Goal: Check status: Check status

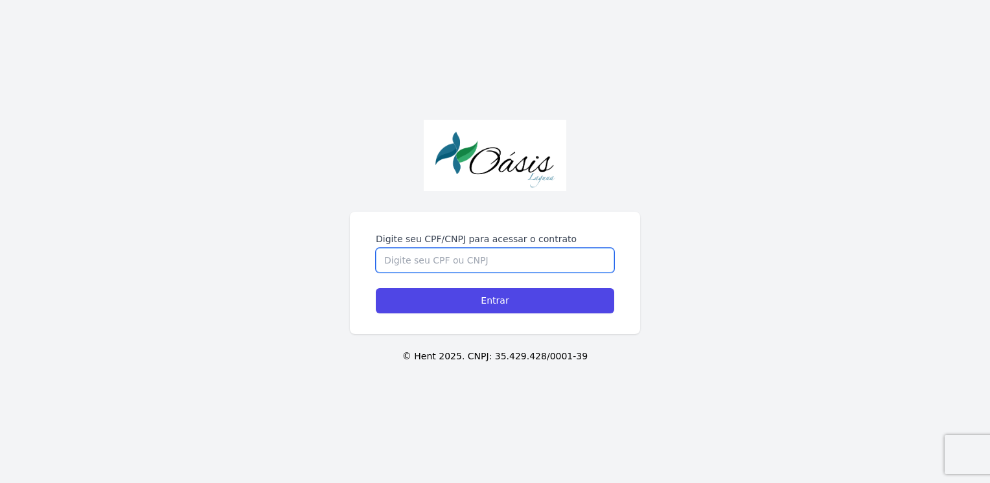
click at [463, 261] on input "Digite seu CPF/CNPJ para acessar o contrato" at bounding box center [495, 260] width 238 height 25
type input "01528248473"
click at [531, 285] on form "Digite seu CPF/CNPJ para acessar o contrato 01528248473 Entrar" at bounding box center [495, 273] width 238 height 81
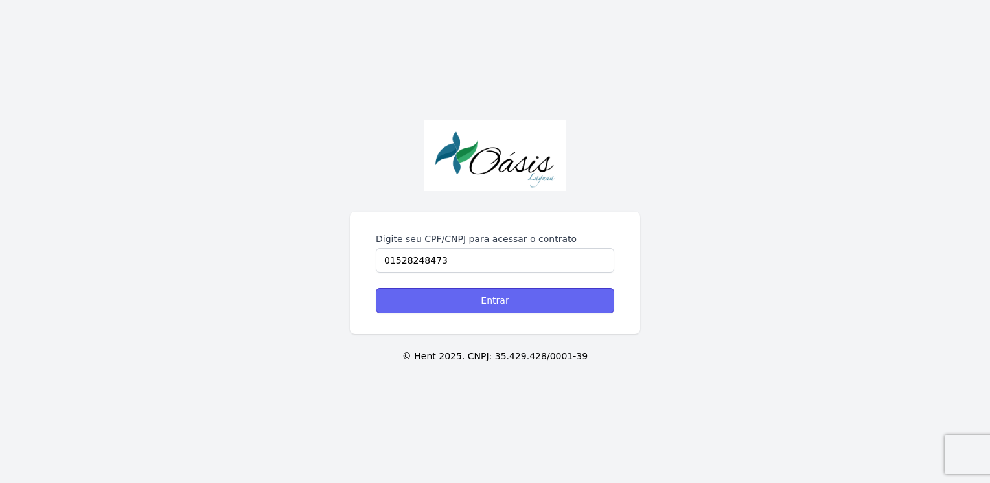
click at [542, 302] on input "Entrar" at bounding box center [495, 300] width 238 height 25
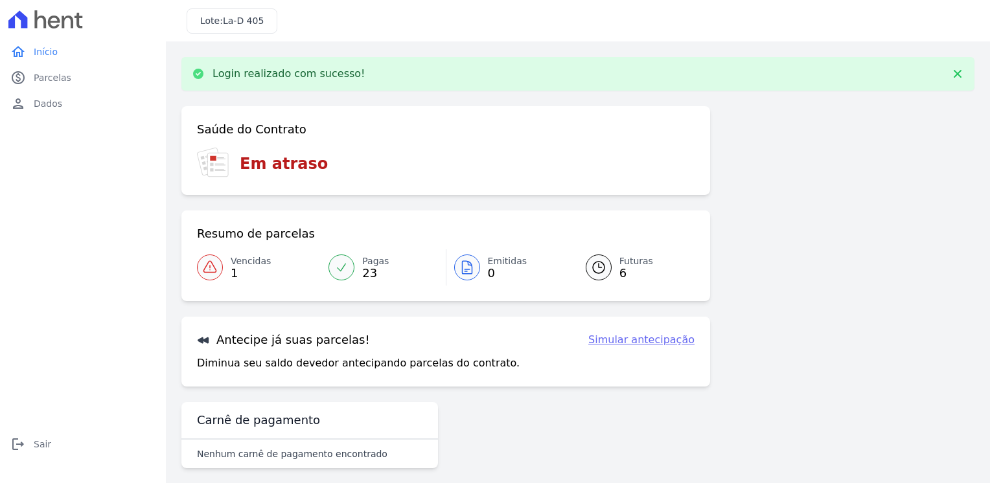
scroll to position [10, 0]
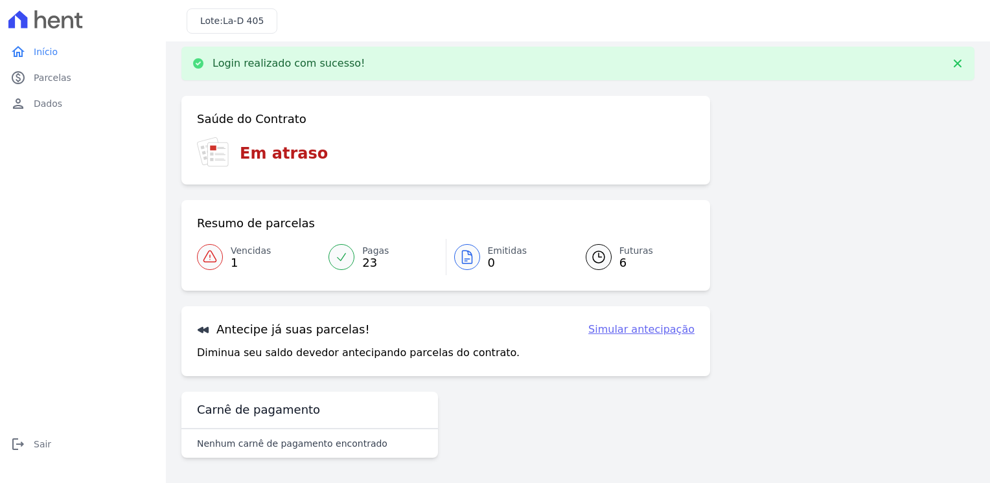
click at [211, 260] on icon at bounding box center [210, 258] width 16 height 16
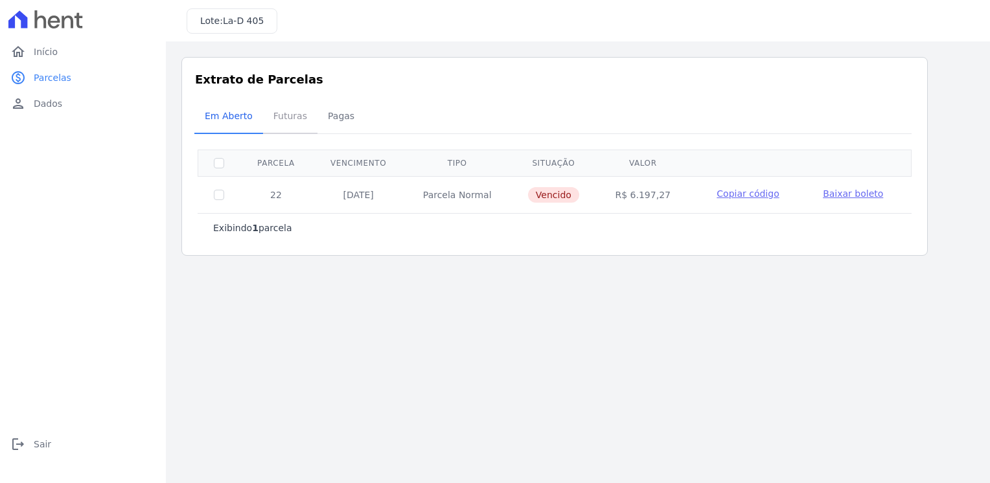
click at [293, 111] on span "Futuras" at bounding box center [290, 116] width 49 height 26
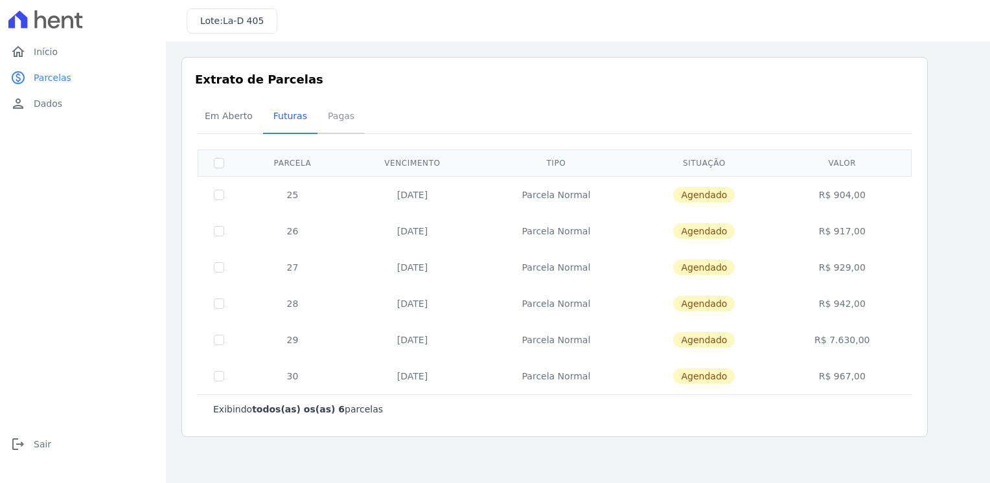
click at [347, 116] on span "Pagas" at bounding box center [341, 116] width 42 height 26
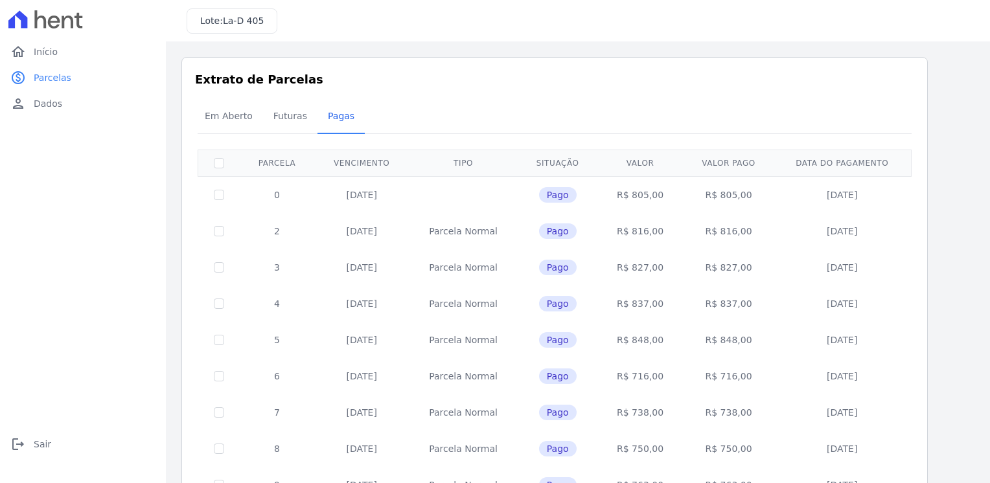
drag, startPoint x: 394, startPoint y: 194, endPoint x: 413, endPoint y: 191, distance: 19.0
click at [413, 191] on tr "0 [DATE] Pago R$ 805,00 R$ 805,00 [DATE]" at bounding box center [555, 194] width 714 height 37
drag, startPoint x: 413, startPoint y: 191, endPoint x: 446, endPoint y: 190, distance: 33.1
click at [446, 190] on td at bounding box center [463, 194] width 108 height 37
click at [557, 121] on div "Em Aberto Futuras [GEOGRAPHIC_DATA]" at bounding box center [554, 117] width 721 height 32
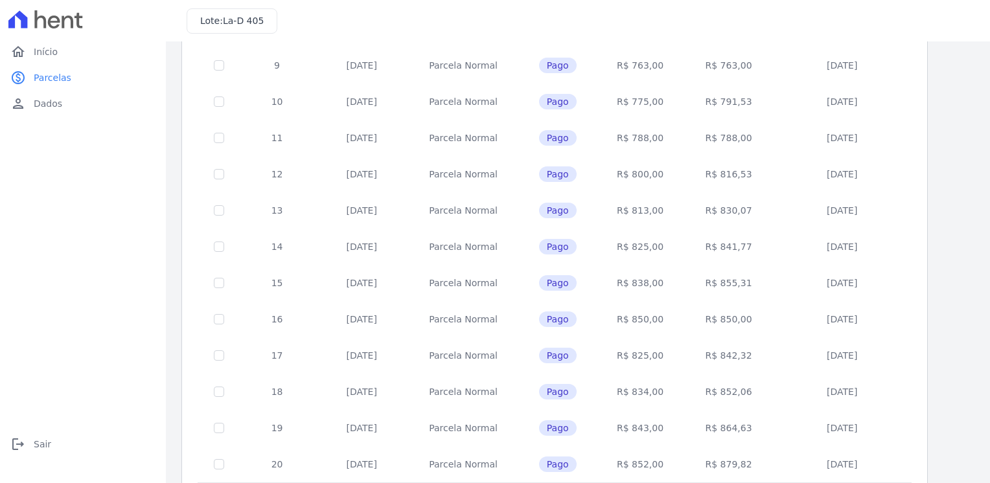
scroll to position [493, 0]
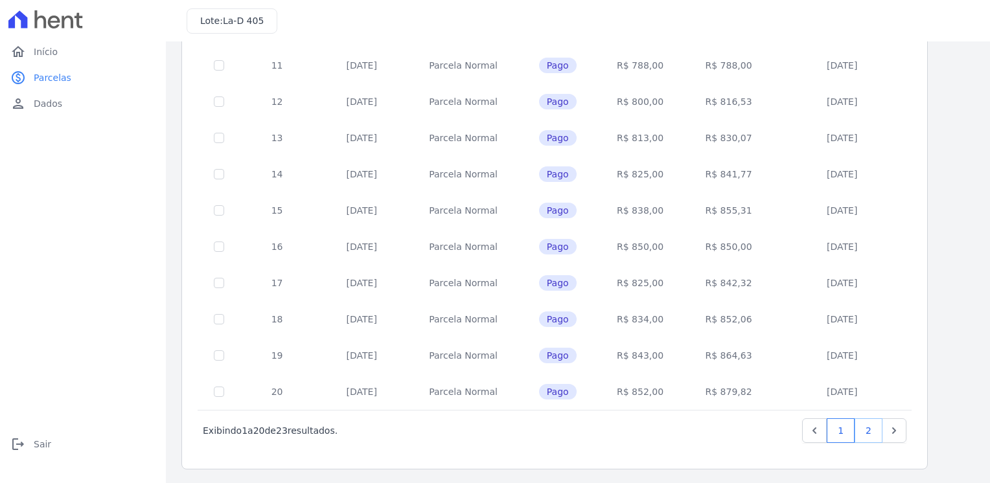
click at [876, 429] on link "2" at bounding box center [869, 431] width 28 height 25
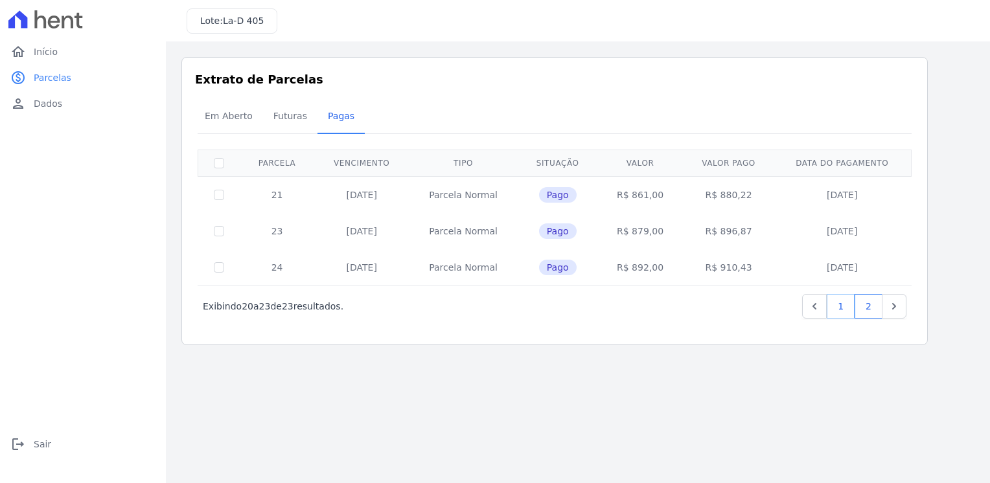
click at [850, 311] on link "1" at bounding box center [841, 306] width 28 height 25
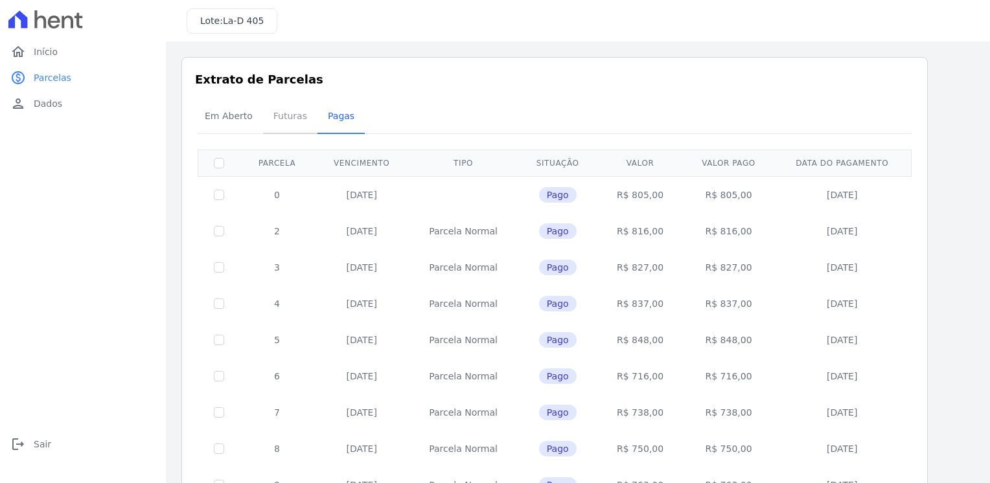
click at [281, 120] on span "Futuras" at bounding box center [290, 116] width 49 height 26
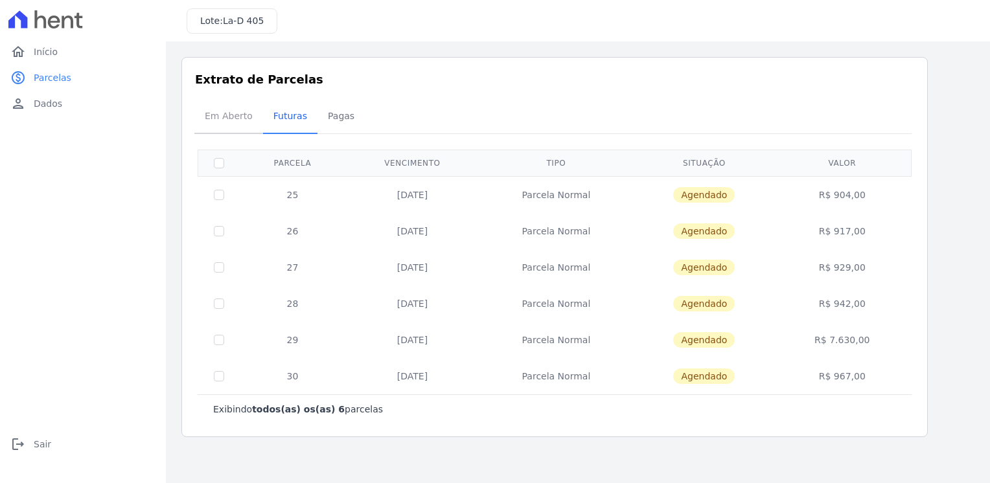
click at [226, 118] on span "Em Aberto" at bounding box center [229, 116] width 64 height 26
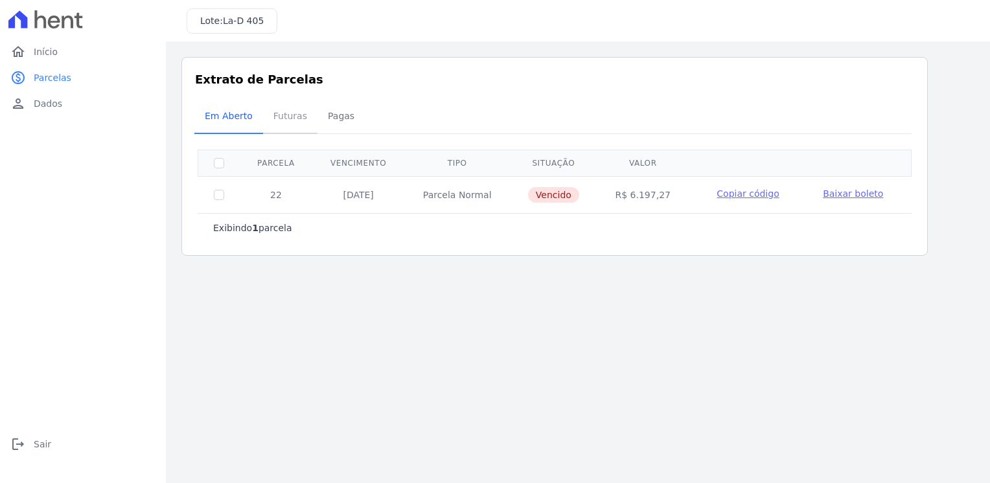
click at [292, 106] on span "Futuras" at bounding box center [290, 116] width 49 height 26
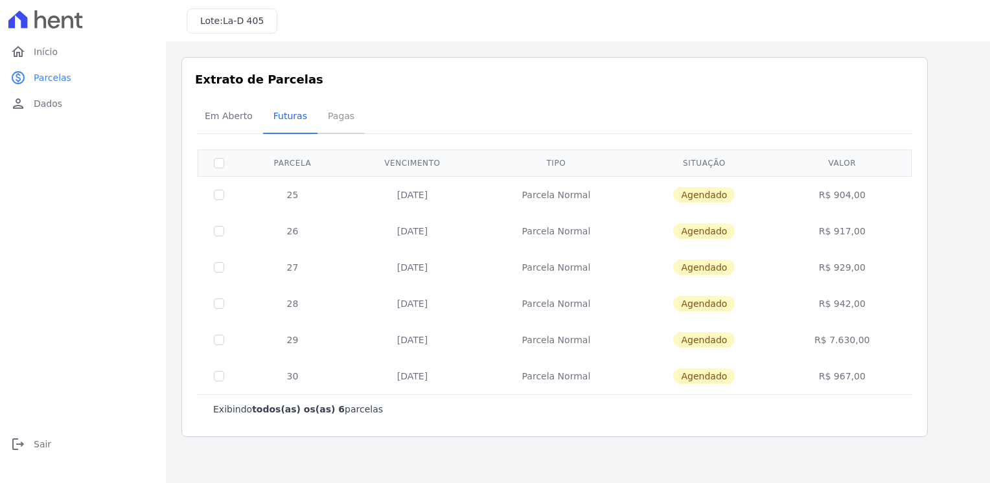
click at [325, 114] on span "Pagas" at bounding box center [341, 116] width 42 height 26
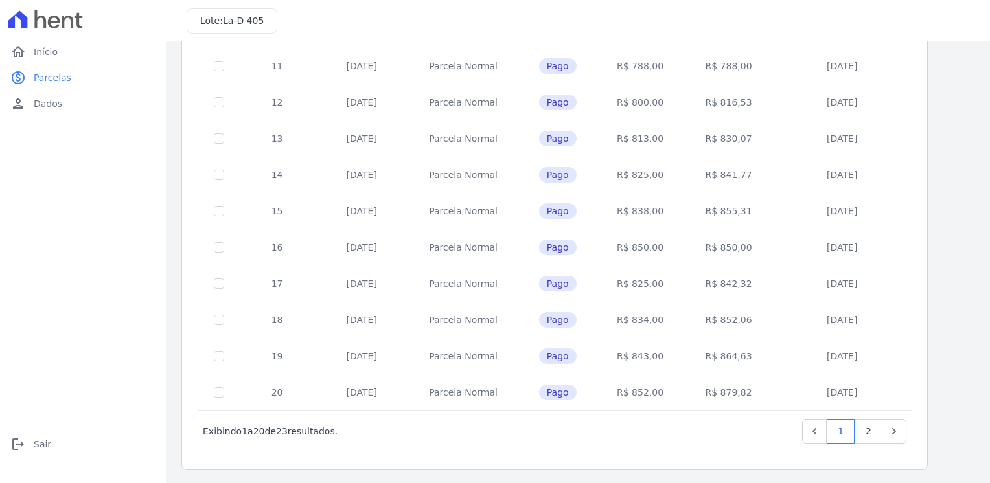
scroll to position [493, 0]
click at [875, 430] on link "2" at bounding box center [869, 431] width 28 height 25
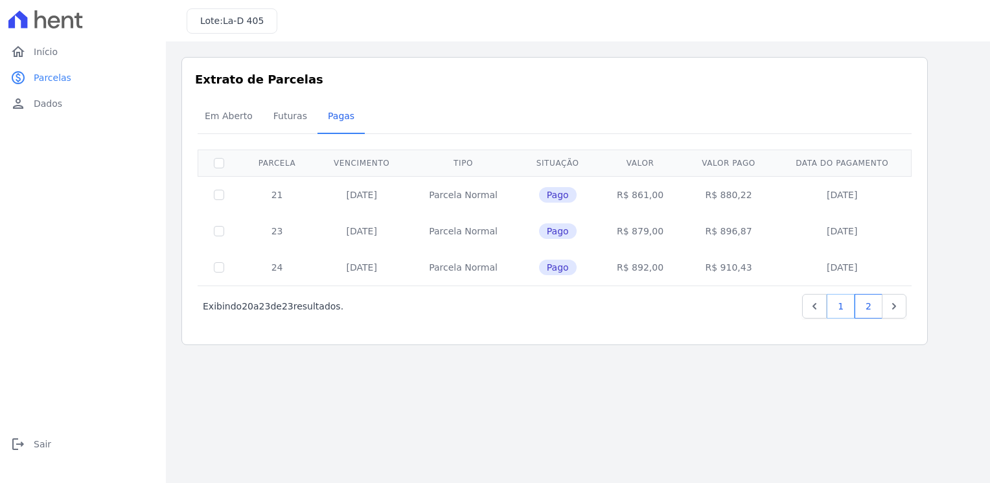
click at [841, 309] on link "1" at bounding box center [841, 306] width 28 height 25
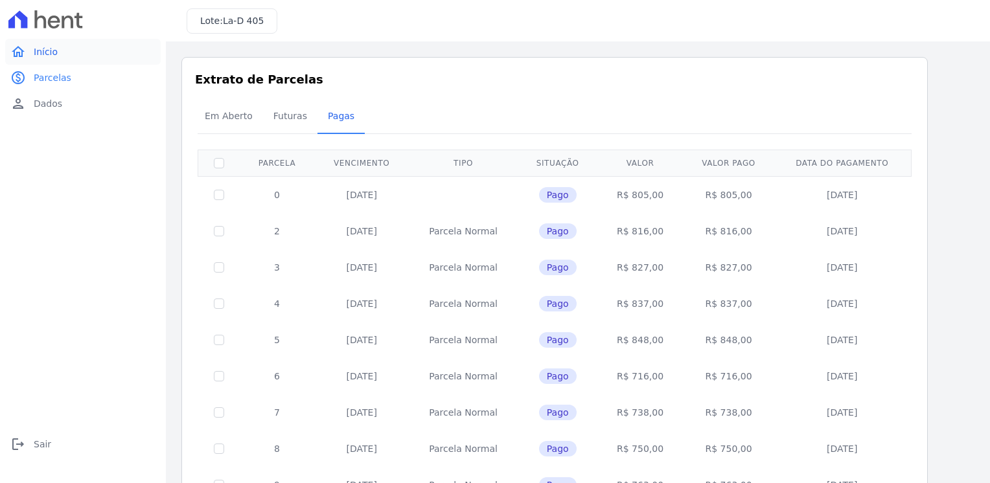
click at [45, 47] on span "Início" at bounding box center [46, 51] width 24 height 13
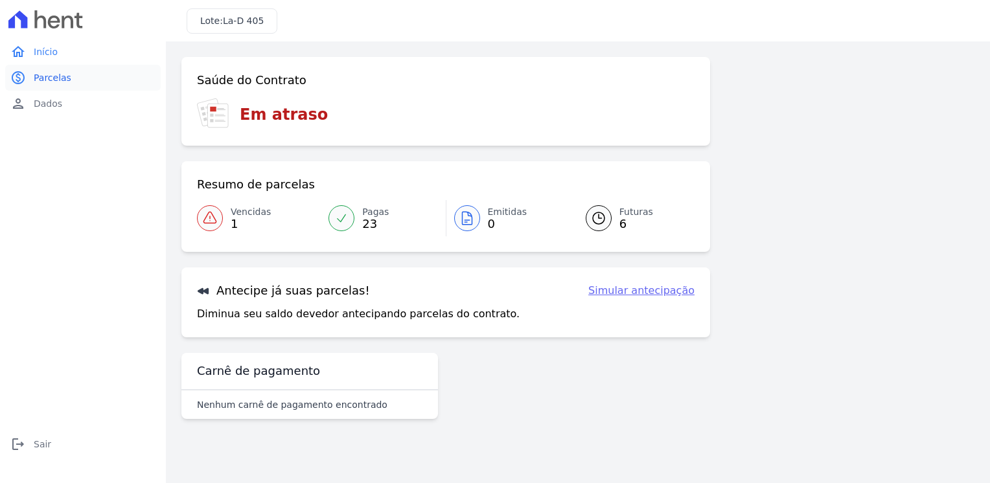
click at [64, 80] on span "Parcelas" at bounding box center [53, 77] width 38 height 13
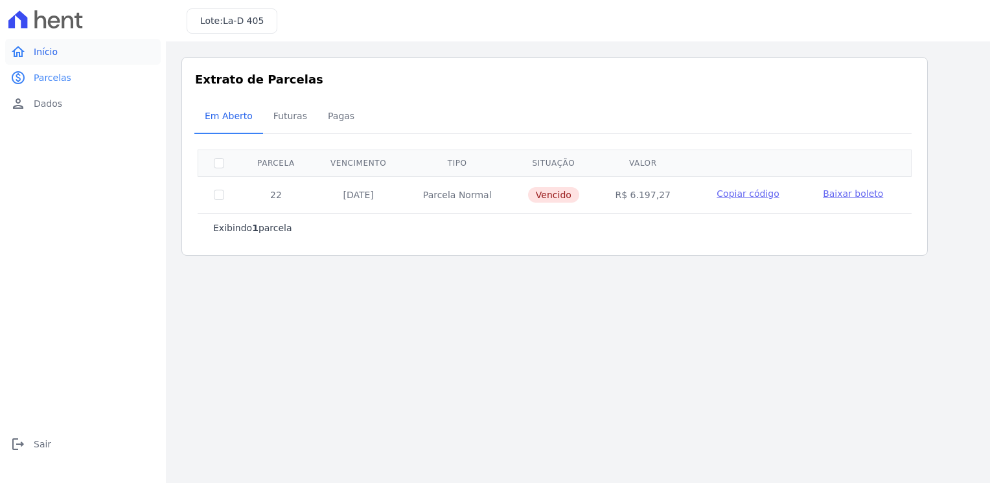
click at [48, 45] on span "Início" at bounding box center [46, 51] width 24 height 13
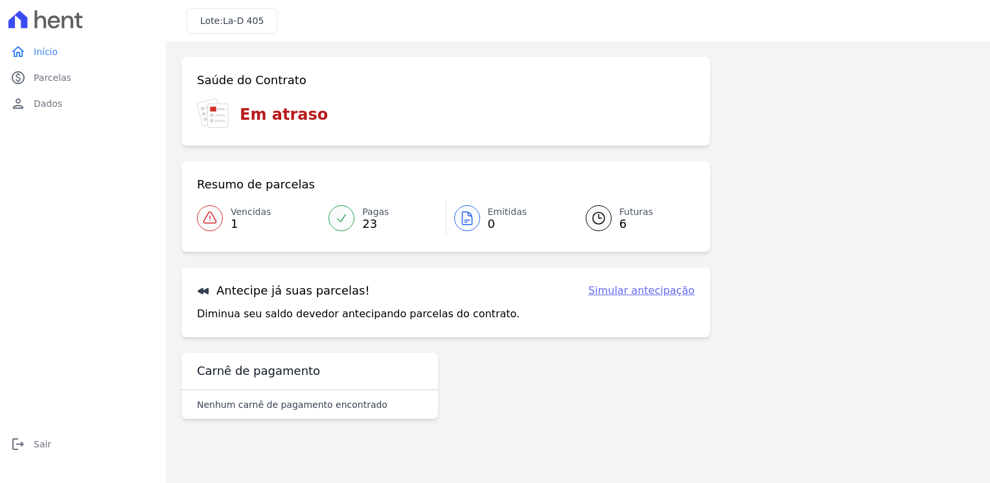
click at [340, 219] on icon at bounding box center [341, 218] width 13 height 13
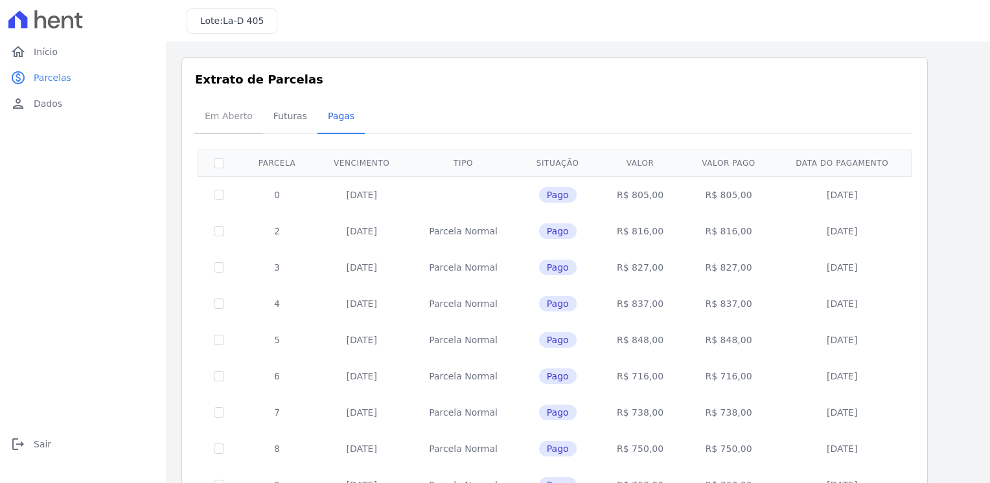
click at [236, 119] on span "Em Aberto" at bounding box center [229, 116] width 64 height 26
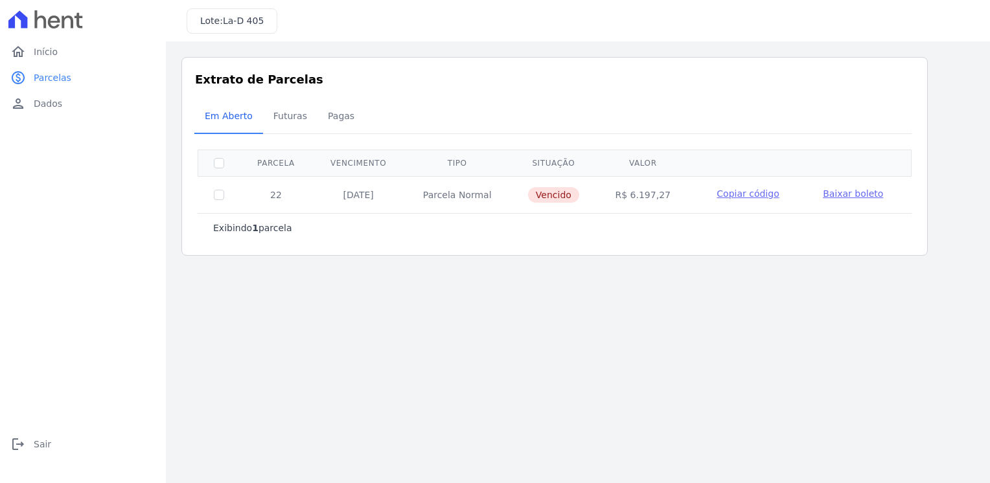
drag, startPoint x: 669, startPoint y: 198, endPoint x: 611, endPoint y: 196, distance: 58.4
click at [611, 196] on td "R$ 6.197,27" at bounding box center [643, 194] width 91 height 37
drag, startPoint x: 611, startPoint y: 196, endPoint x: 598, endPoint y: 222, distance: 29.3
click at [598, 222] on div "Exibindo 1 parcela" at bounding box center [554, 228] width 683 height 13
click at [277, 120] on span "Futuras" at bounding box center [290, 116] width 49 height 26
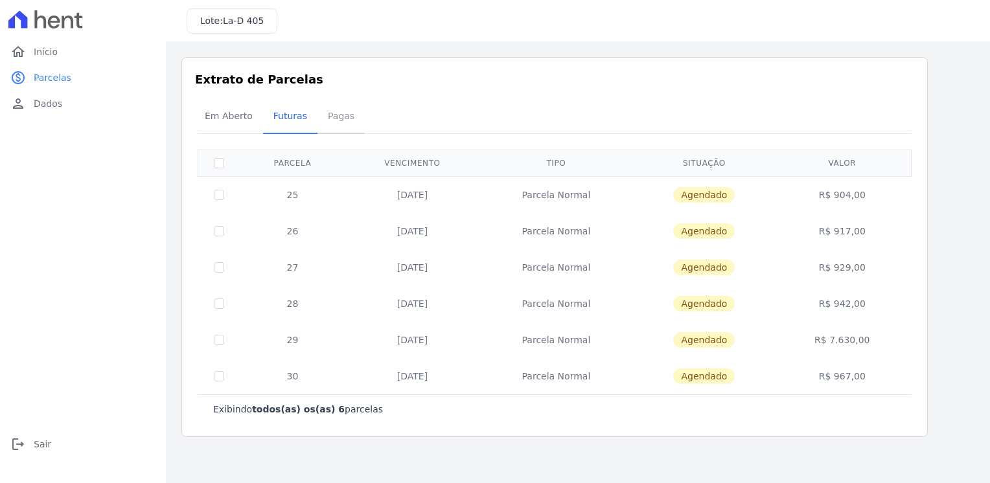
click at [334, 117] on span "Pagas" at bounding box center [341, 116] width 42 height 26
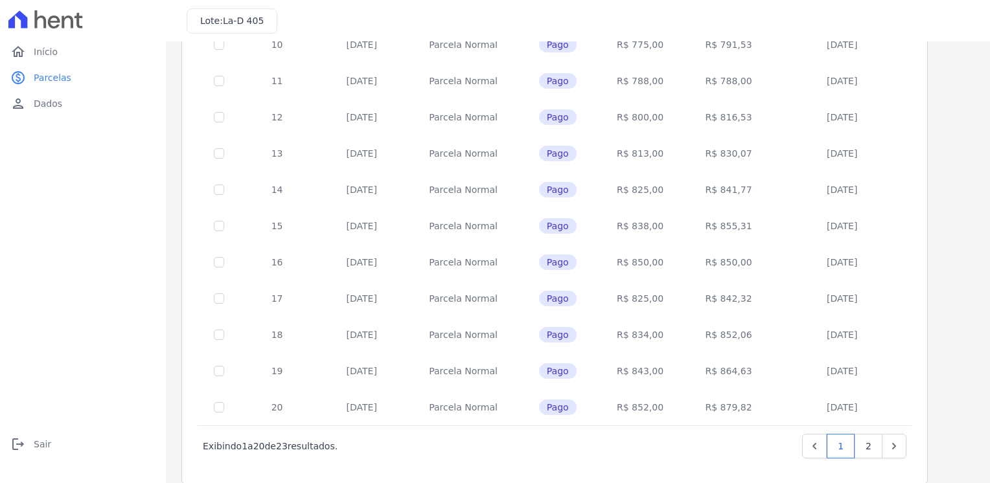
scroll to position [493, 0]
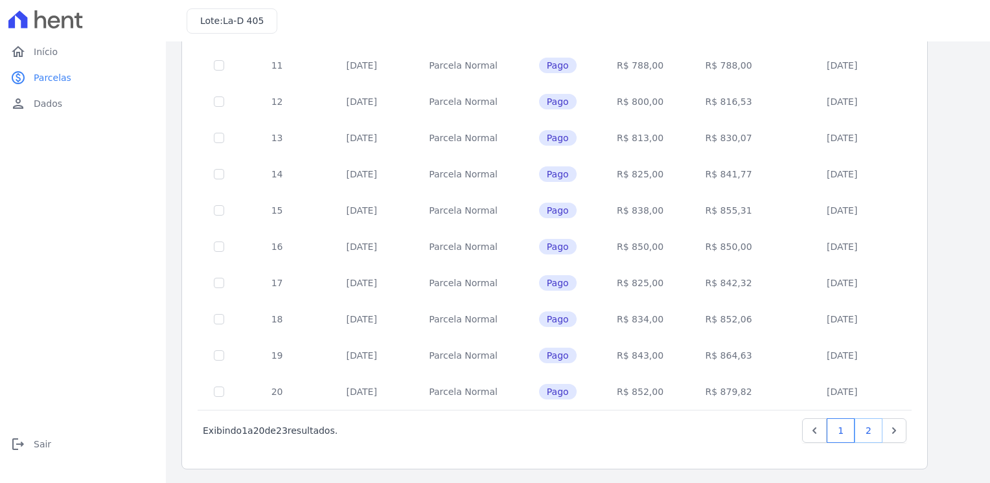
click at [867, 437] on link "2" at bounding box center [869, 431] width 28 height 25
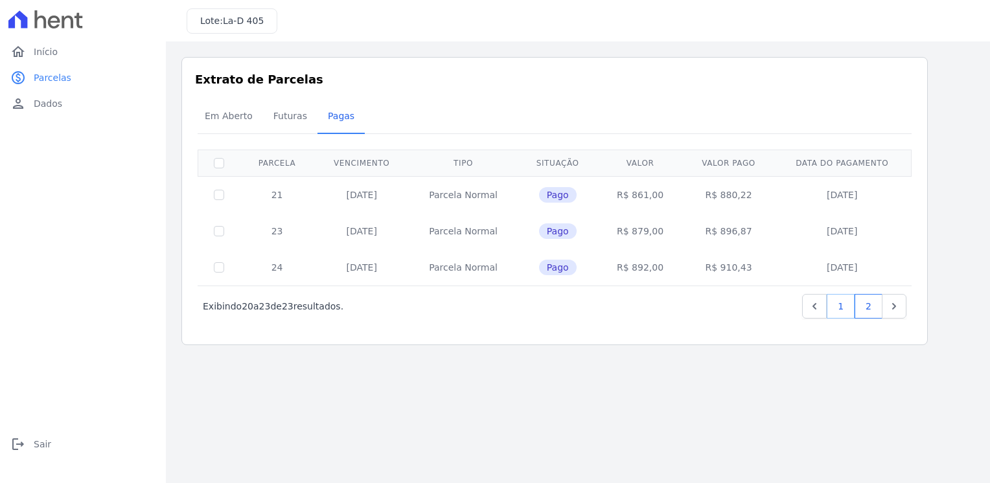
click at [835, 305] on link "1" at bounding box center [841, 306] width 28 height 25
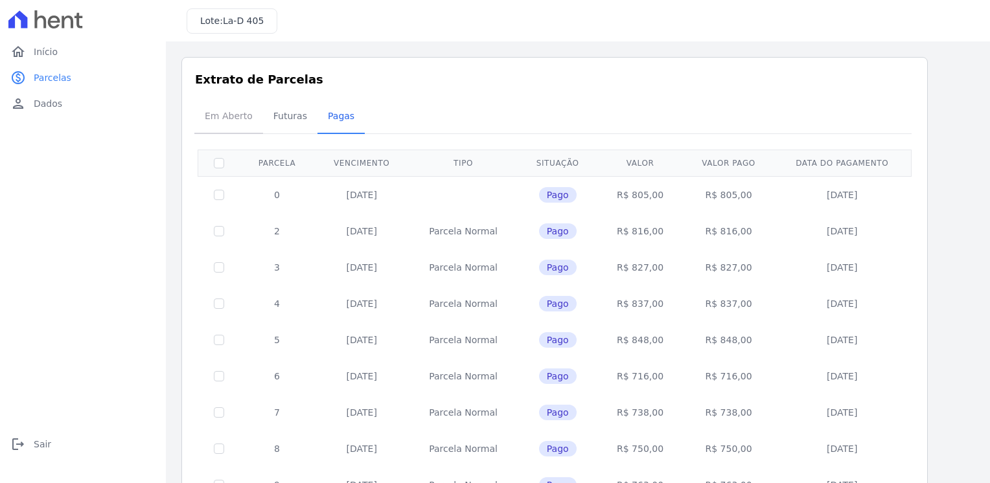
click at [224, 117] on span "Em Aberto" at bounding box center [229, 116] width 64 height 26
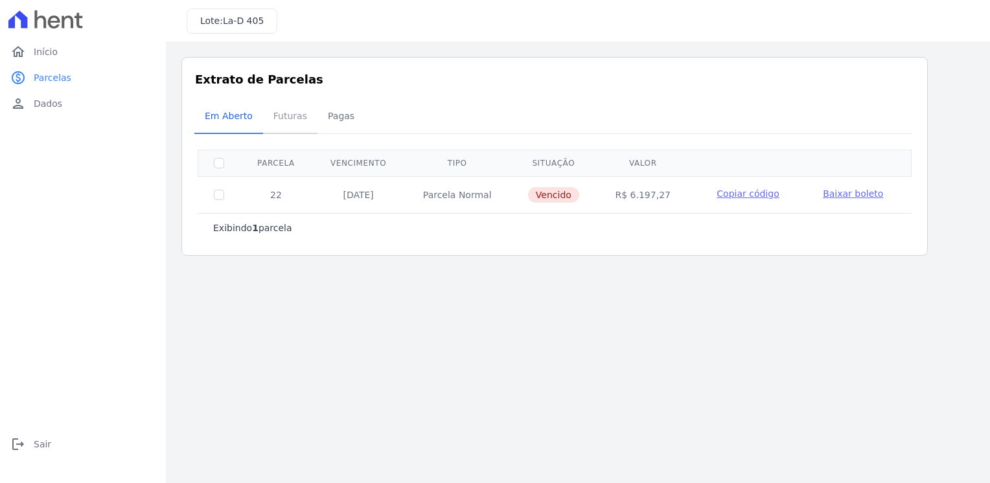
click at [283, 116] on span "Futuras" at bounding box center [290, 116] width 49 height 26
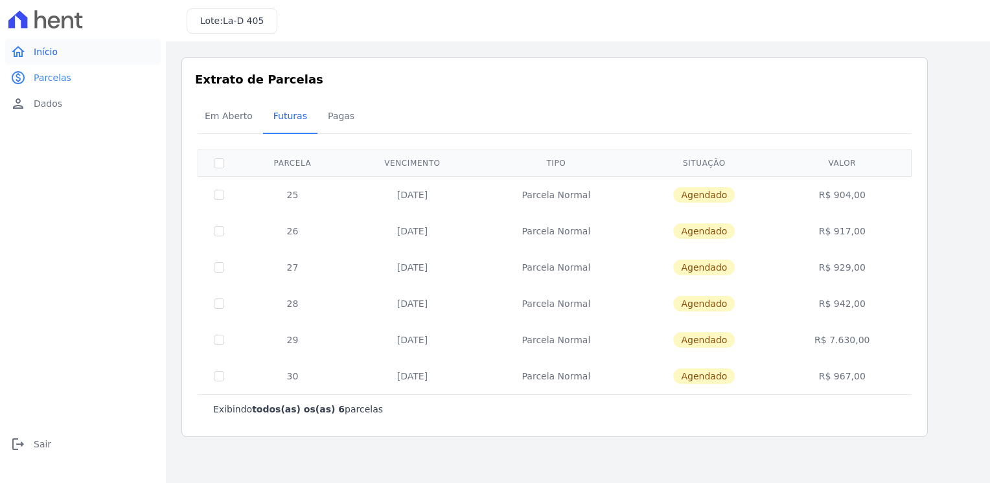
click at [46, 58] on span "Início" at bounding box center [46, 51] width 24 height 13
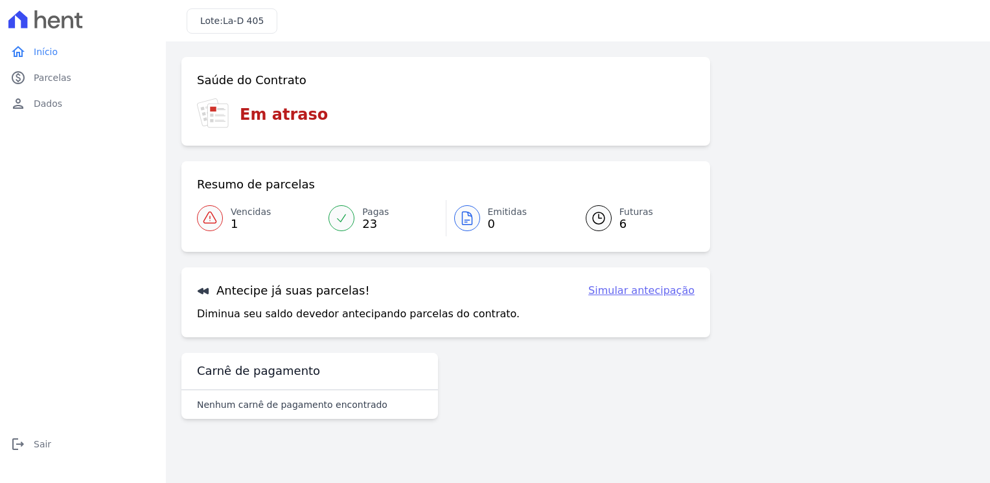
click at [352, 216] on div at bounding box center [342, 218] width 26 height 26
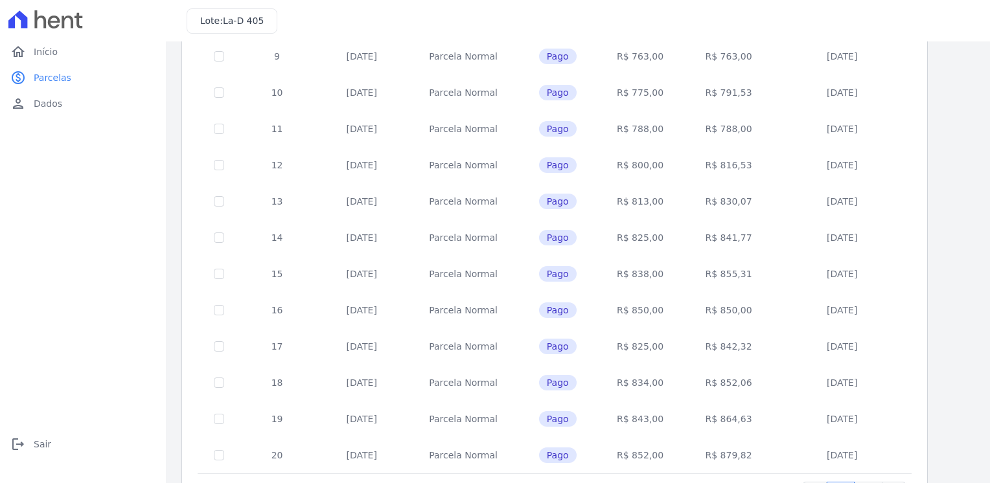
scroll to position [493, 0]
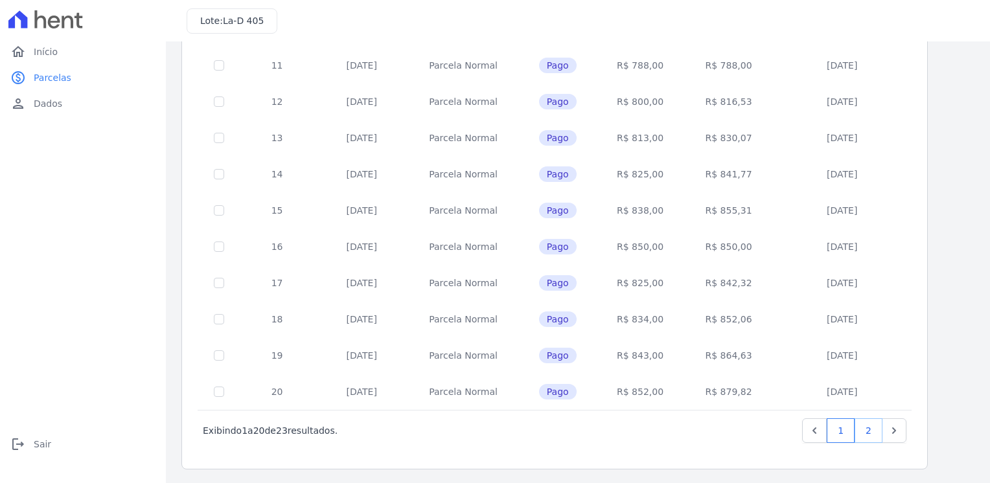
click at [868, 426] on link "2" at bounding box center [869, 431] width 28 height 25
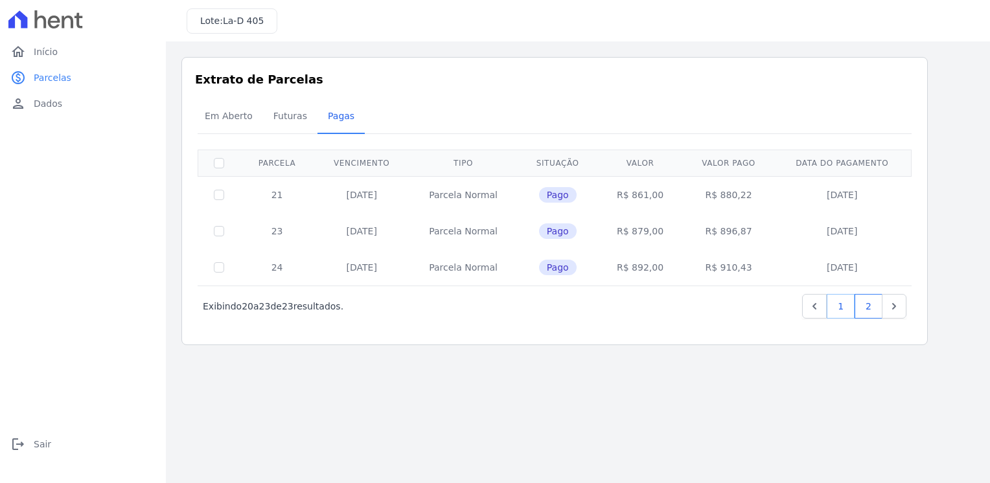
click at [840, 310] on link "1" at bounding box center [841, 306] width 28 height 25
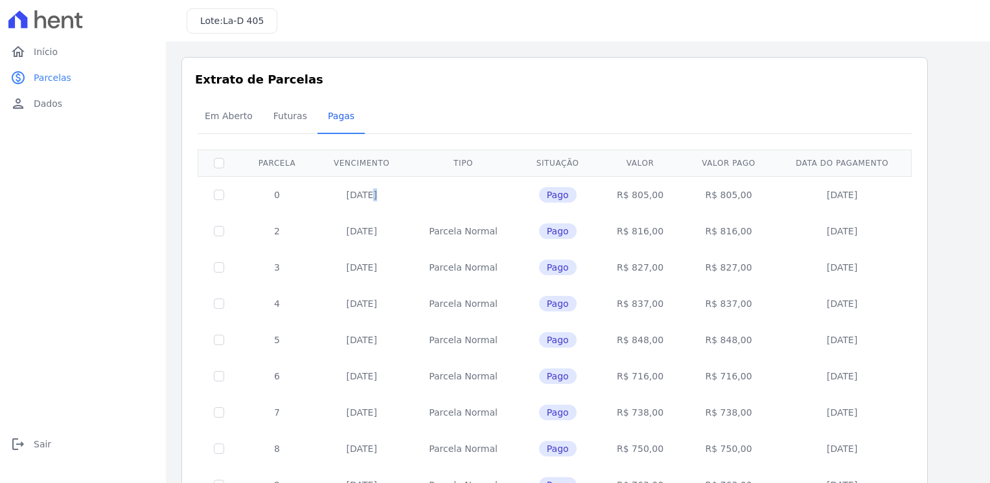
drag, startPoint x: 355, startPoint y: 194, endPoint x: 327, endPoint y: 194, distance: 28.5
click at [327, 194] on tr "0 [DATE] Pago R$ 805,00 R$ 805,00 [DATE]" at bounding box center [555, 194] width 714 height 37
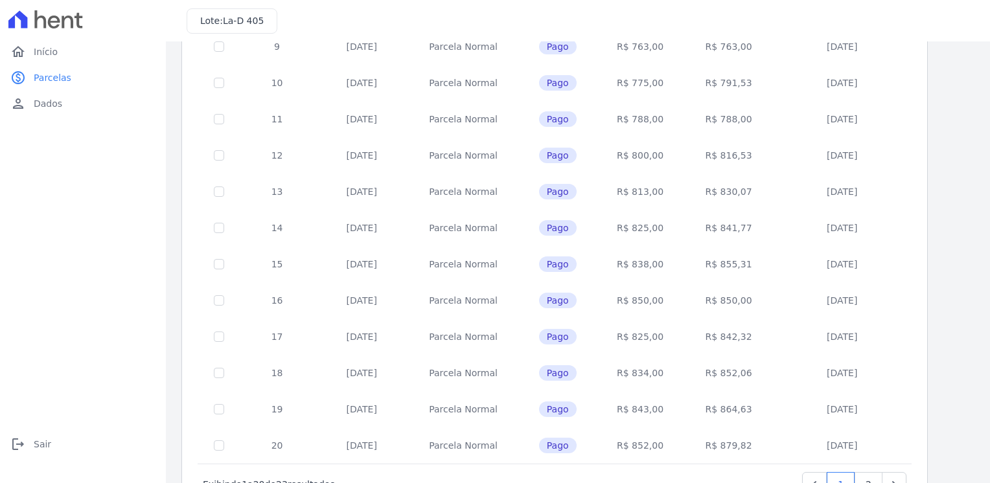
scroll to position [493, 0]
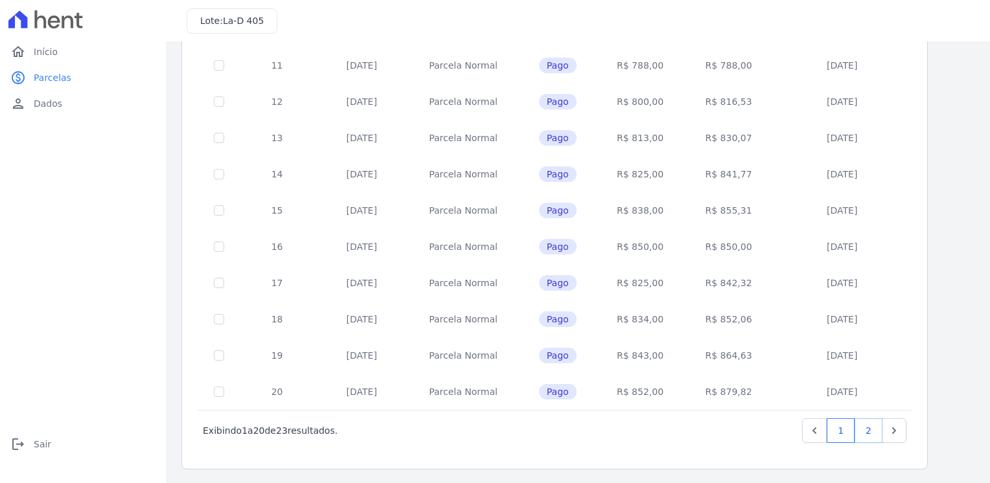
click at [873, 431] on link "2" at bounding box center [869, 431] width 28 height 25
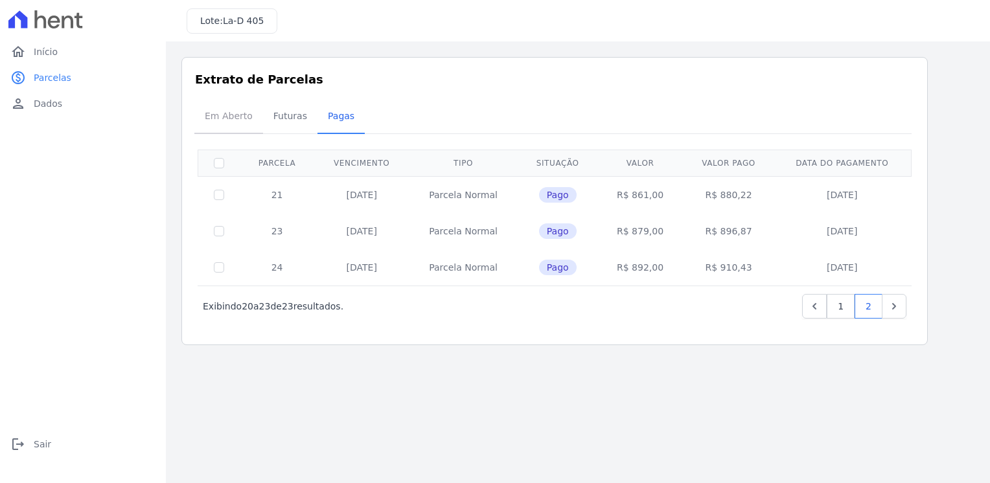
click at [221, 117] on span "Em Aberto" at bounding box center [229, 116] width 64 height 26
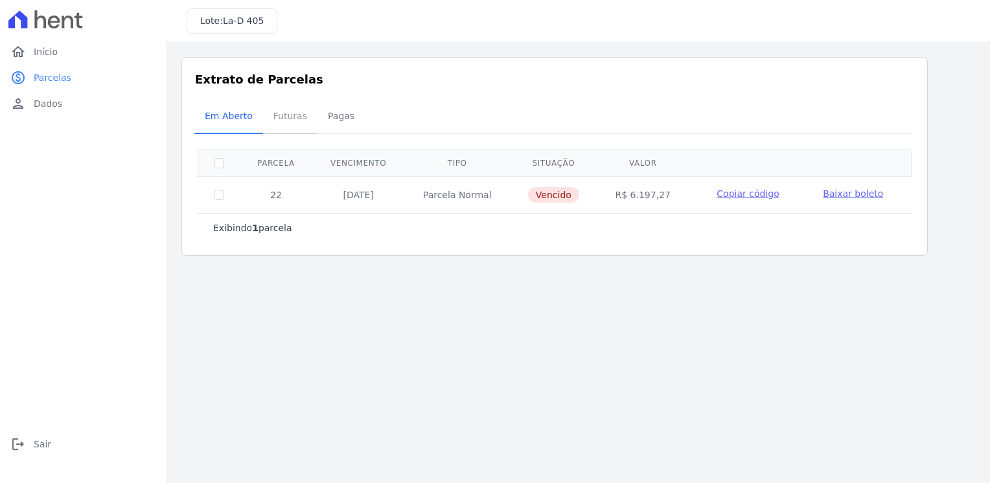
click at [290, 115] on span "Futuras" at bounding box center [290, 116] width 49 height 26
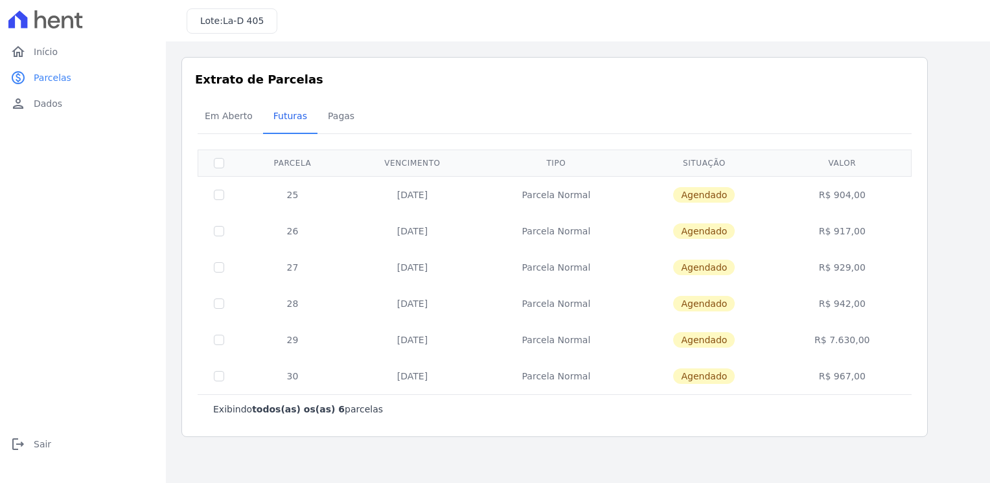
drag, startPoint x: 826, startPoint y: 191, endPoint x: 819, endPoint y: 191, distance: 7.1
click at [819, 191] on td "R$ 904,00" at bounding box center [843, 194] width 134 height 37
click at [233, 124] on span "Em Aberto" at bounding box center [229, 116] width 64 height 26
